Goal: Transaction & Acquisition: Download file/media

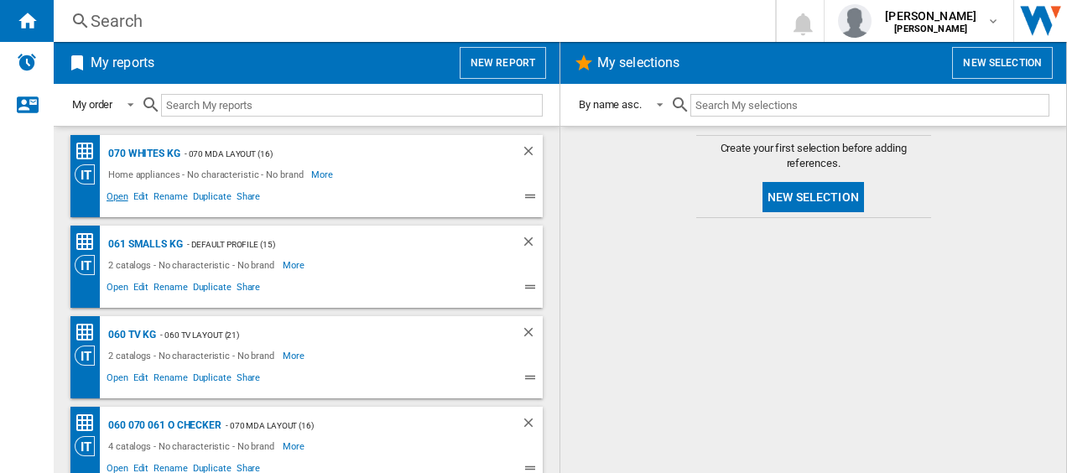
click at [118, 200] on span "Open" at bounding box center [117, 199] width 27 height 20
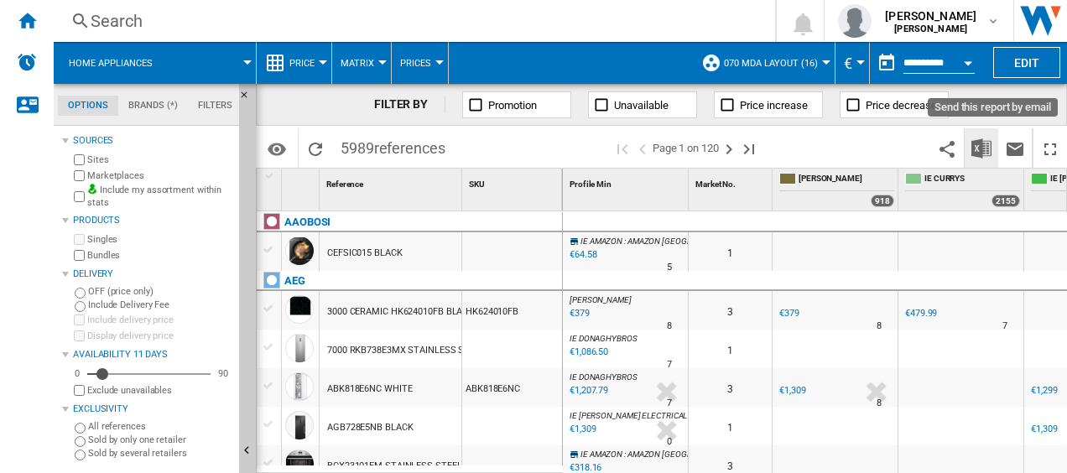
click at [979, 148] on img "Download in Excel" at bounding box center [981, 148] width 20 height 20
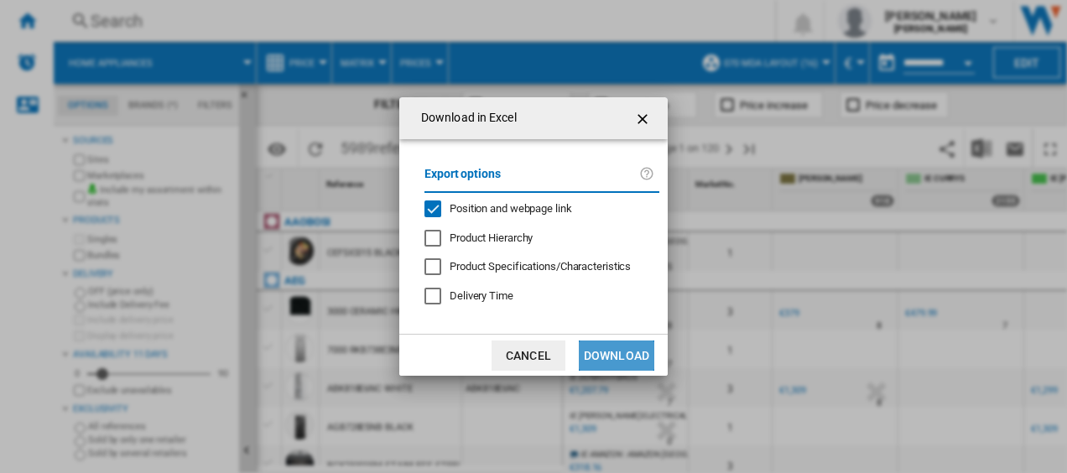
click at [622, 356] on button "Download" at bounding box center [616, 355] width 75 height 30
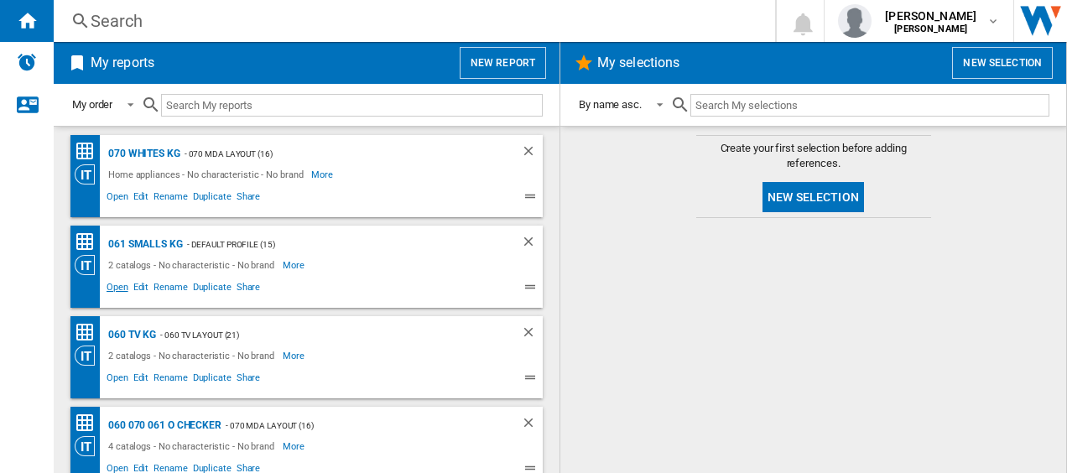
click at [119, 283] on span "Open" at bounding box center [117, 289] width 27 height 20
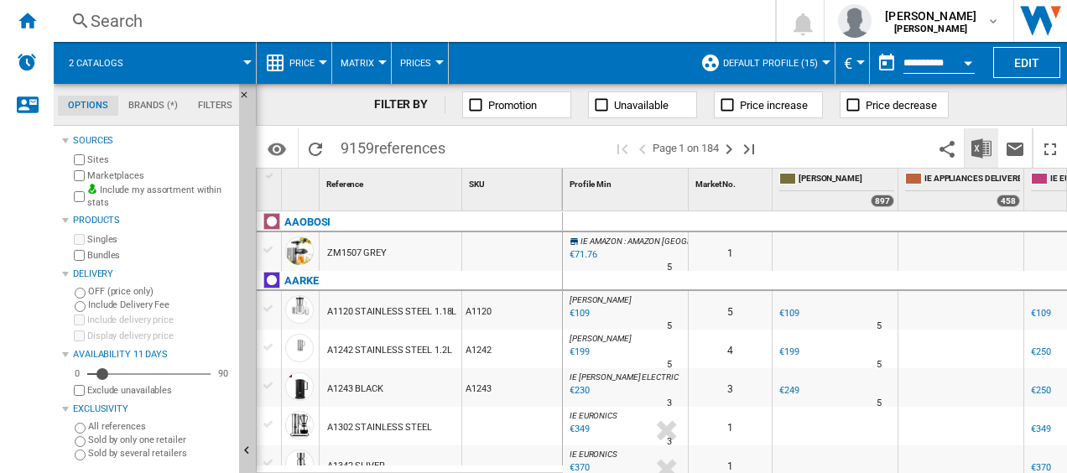
click at [983, 154] on img "Download in Excel" at bounding box center [981, 148] width 20 height 20
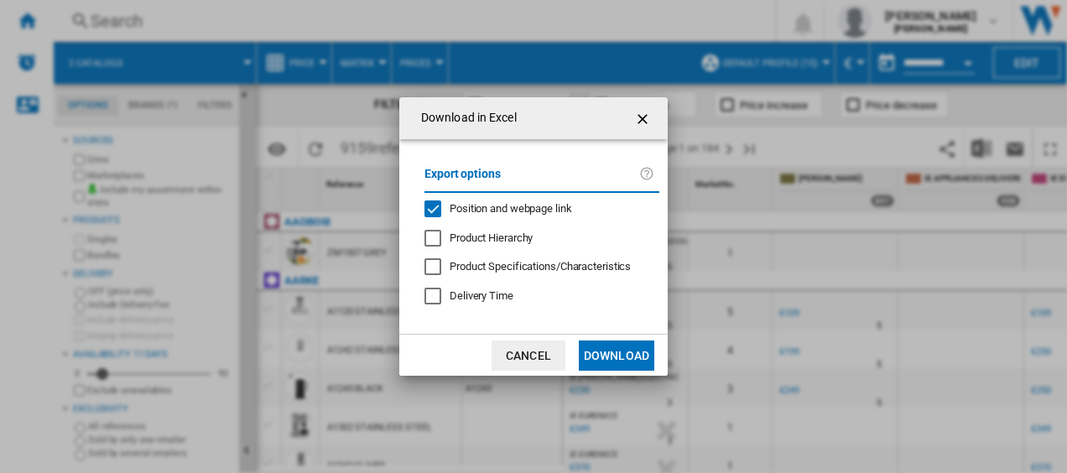
click at [609, 350] on button "Download" at bounding box center [616, 355] width 75 height 30
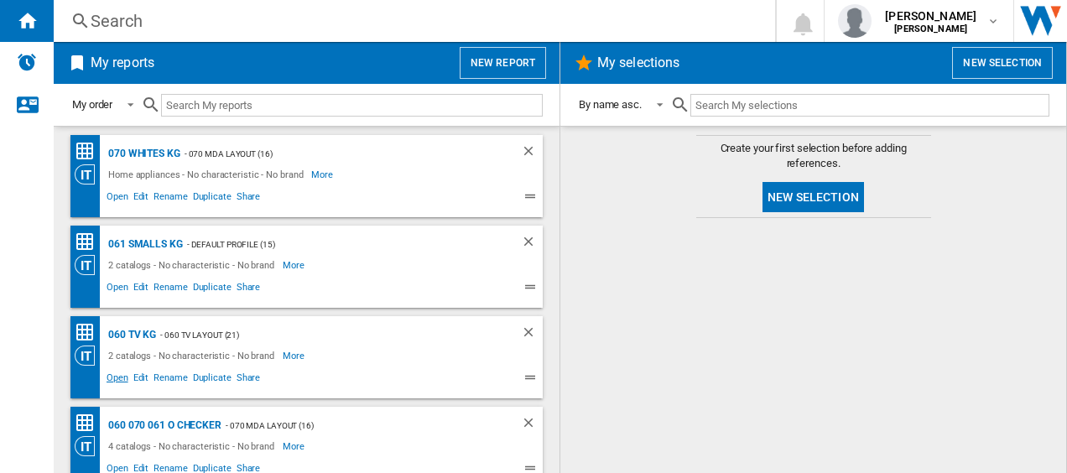
click at [125, 374] on span "Open" at bounding box center [117, 380] width 27 height 20
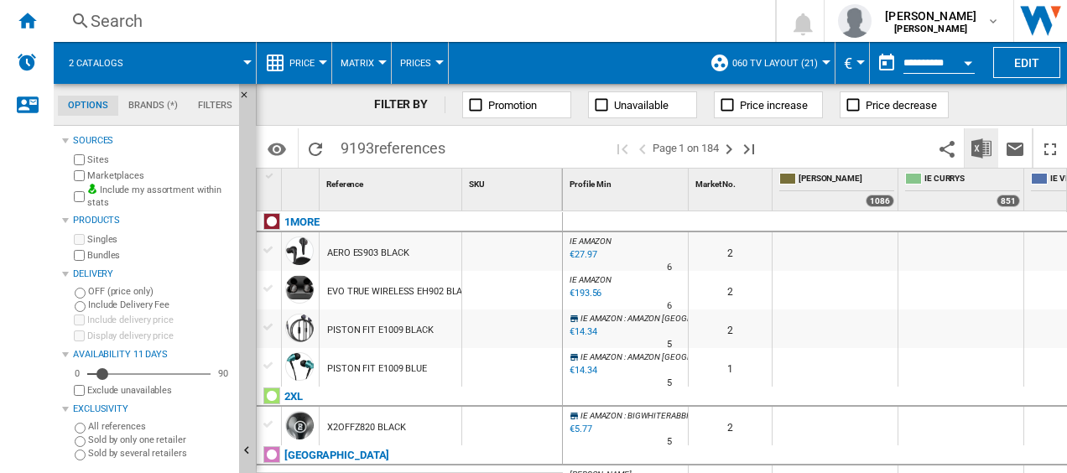
click at [986, 143] on img "Download in Excel" at bounding box center [981, 148] width 20 height 20
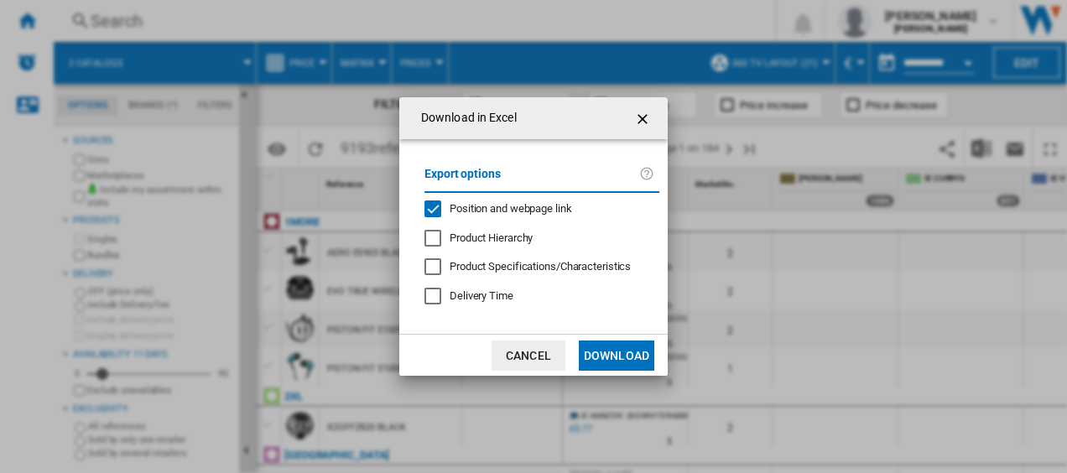
click at [626, 356] on button "Download" at bounding box center [616, 355] width 75 height 30
